Goal: Information Seeking & Learning: Learn about a topic

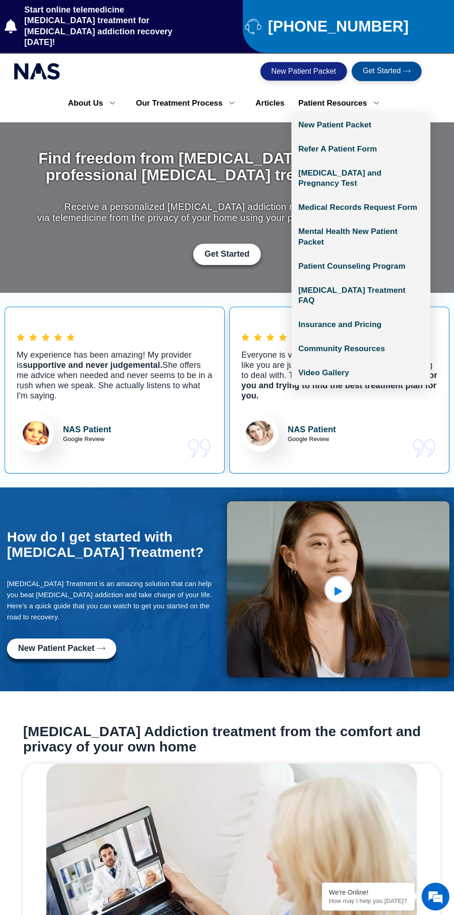
click at [367, 99] on icon at bounding box center [376, 103] width 19 height 9
click at [395, 254] on link "Patient Counseling Program" at bounding box center [360, 266] width 139 height 24
